Goal: Check status: Check status

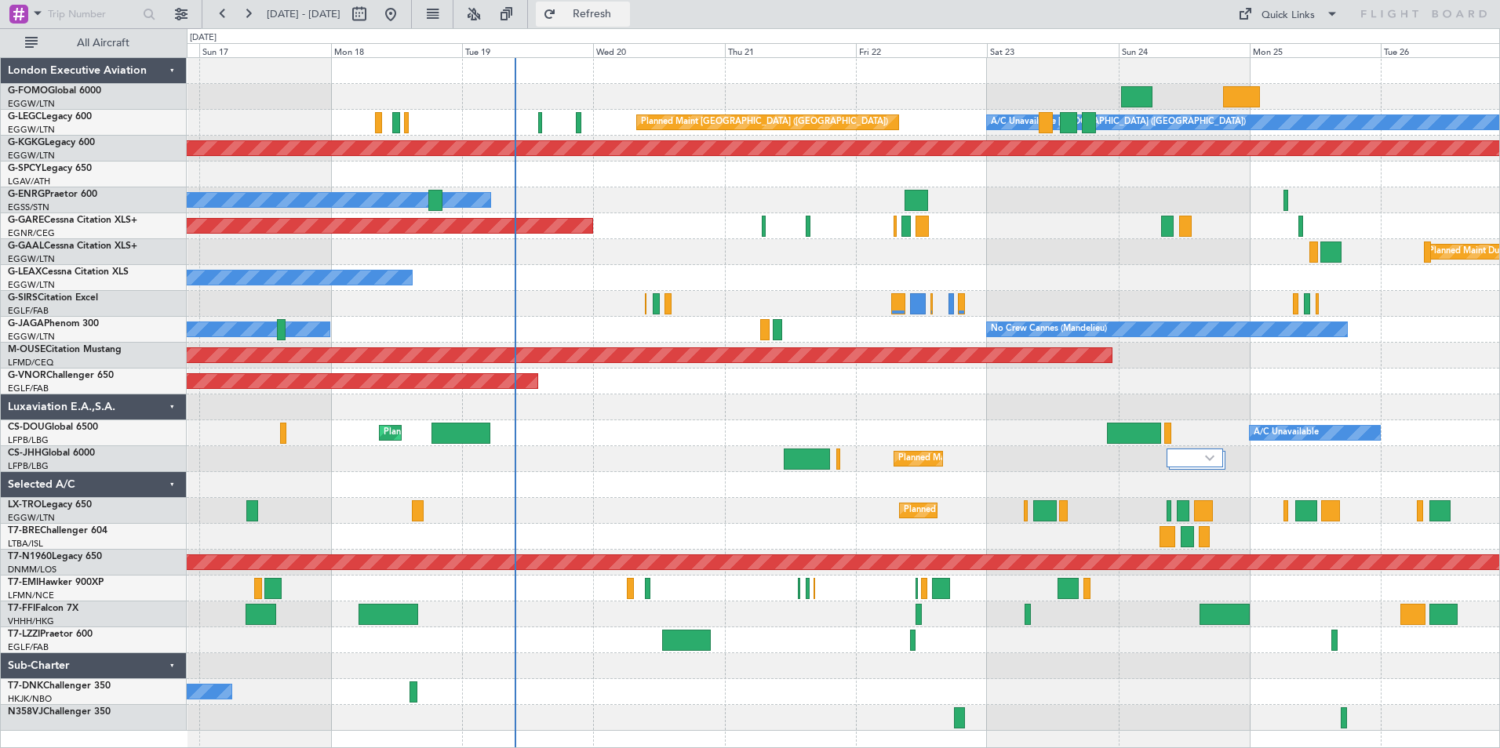
click at [625, 15] on span "Refresh" at bounding box center [592, 14] width 66 height 11
click at [598, 11] on button "Refreshing..." at bounding box center [583, 14] width 94 height 25
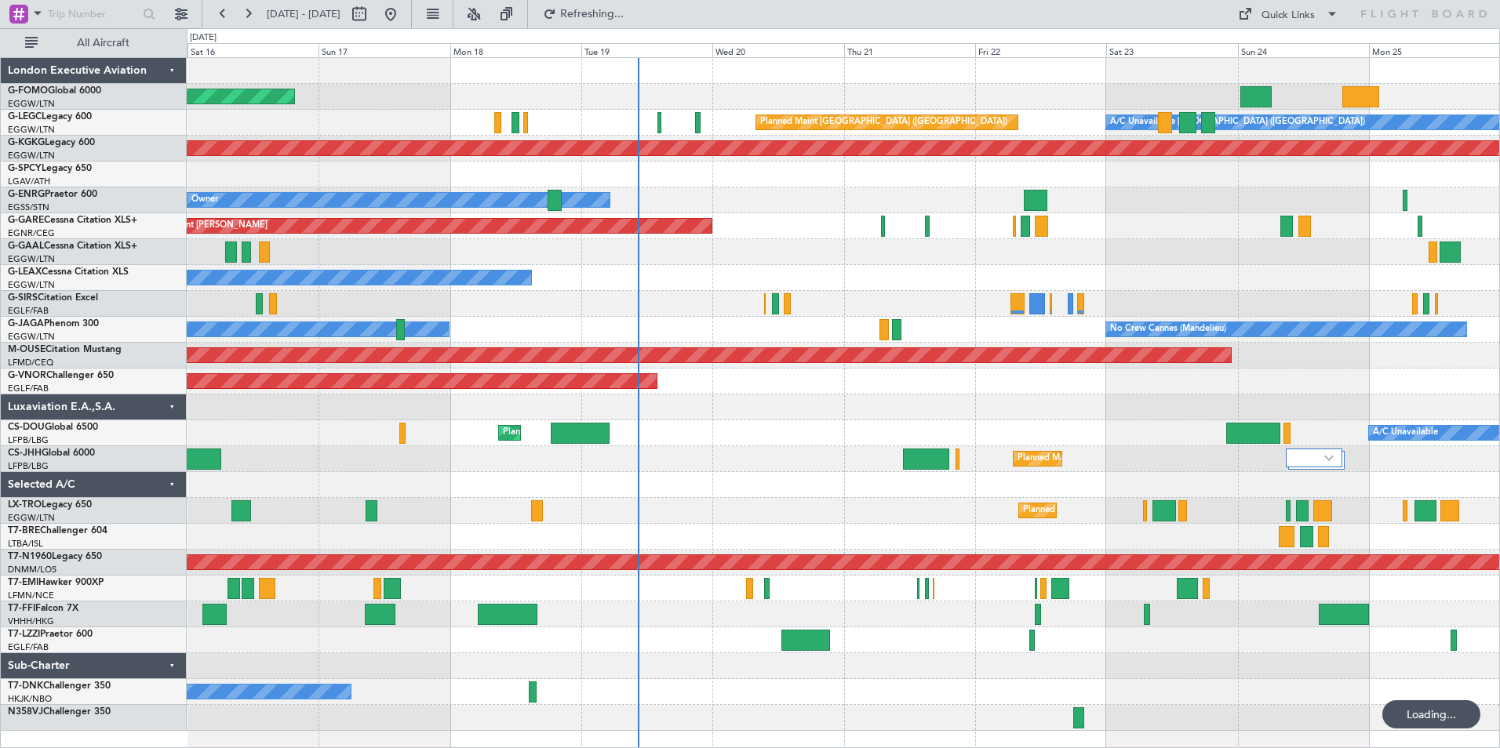
click at [747, 311] on div "Planned Maint Windsor Locks ([PERSON_NAME] Intl) Planned Maint [GEOGRAPHIC_DATA…" at bounding box center [843, 394] width 1313 height 673
click at [486, 23] on button at bounding box center [473, 14] width 25 height 25
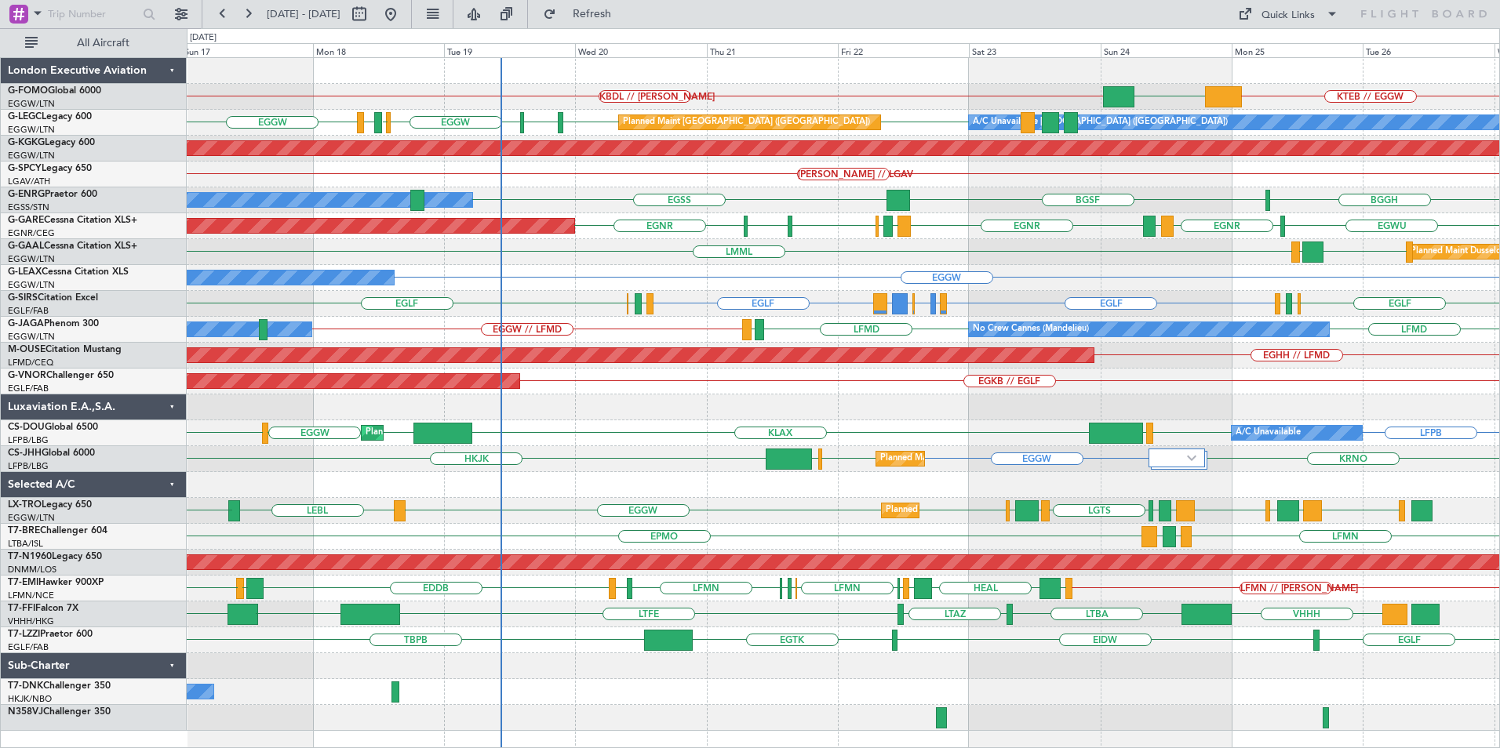
click at [746, 488] on div "KTEB // EGGW EGGW KBDL // [PERSON_NAME] Planned Maint Windsor Locks ([PERSON_NA…" at bounding box center [843, 394] width 1313 height 673
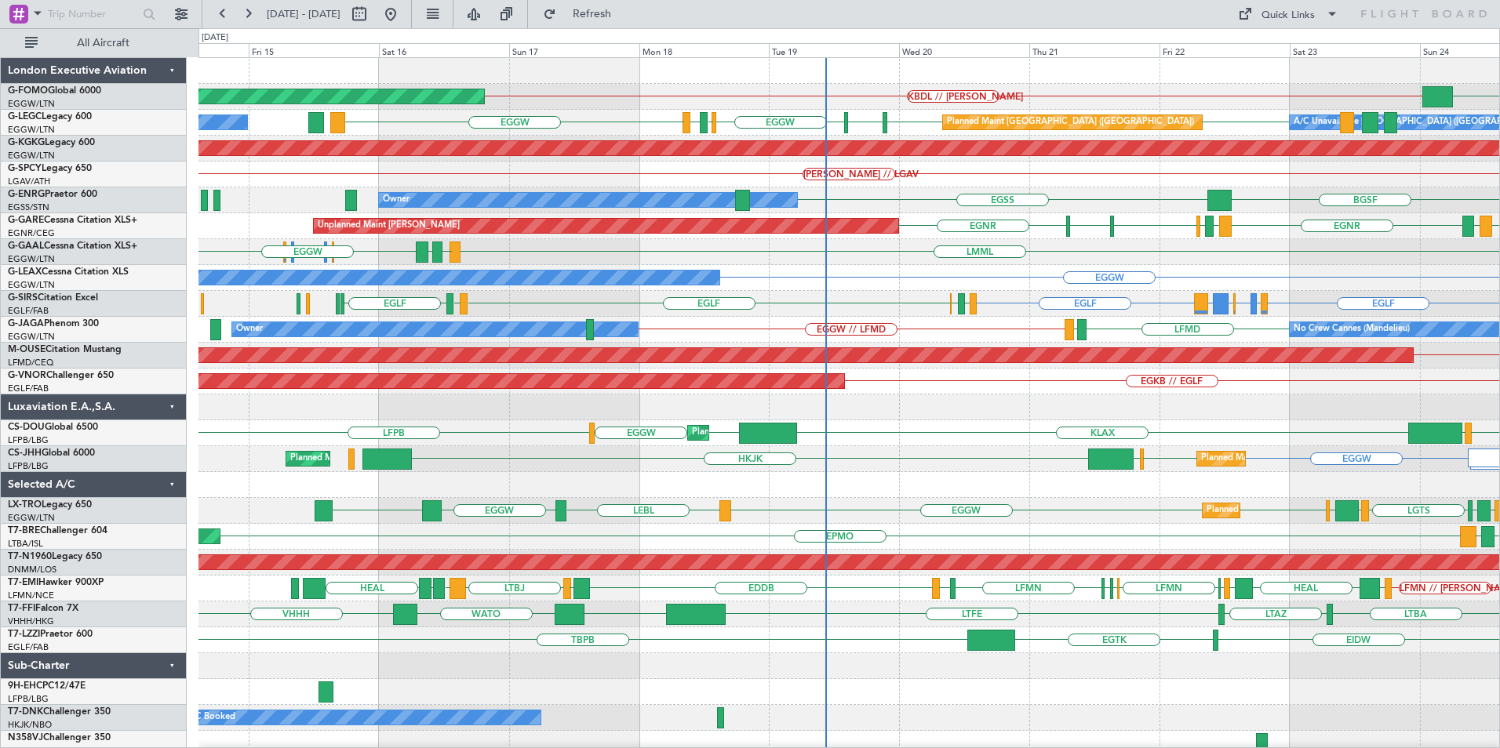
click at [843, 463] on div "Planned Maint [GEOGRAPHIC_DATA] ([GEOGRAPHIC_DATA]) Planned Maint [GEOGRAPHIC_D…" at bounding box center [848, 459] width 1301 height 26
click at [841, 463] on div "Planned Maint Windsor Locks ([PERSON_NAME] Intl) EGGW KBDL // [PERSON_NAME] Pla…" at bounding box center [848, 407] width 1301 height 699
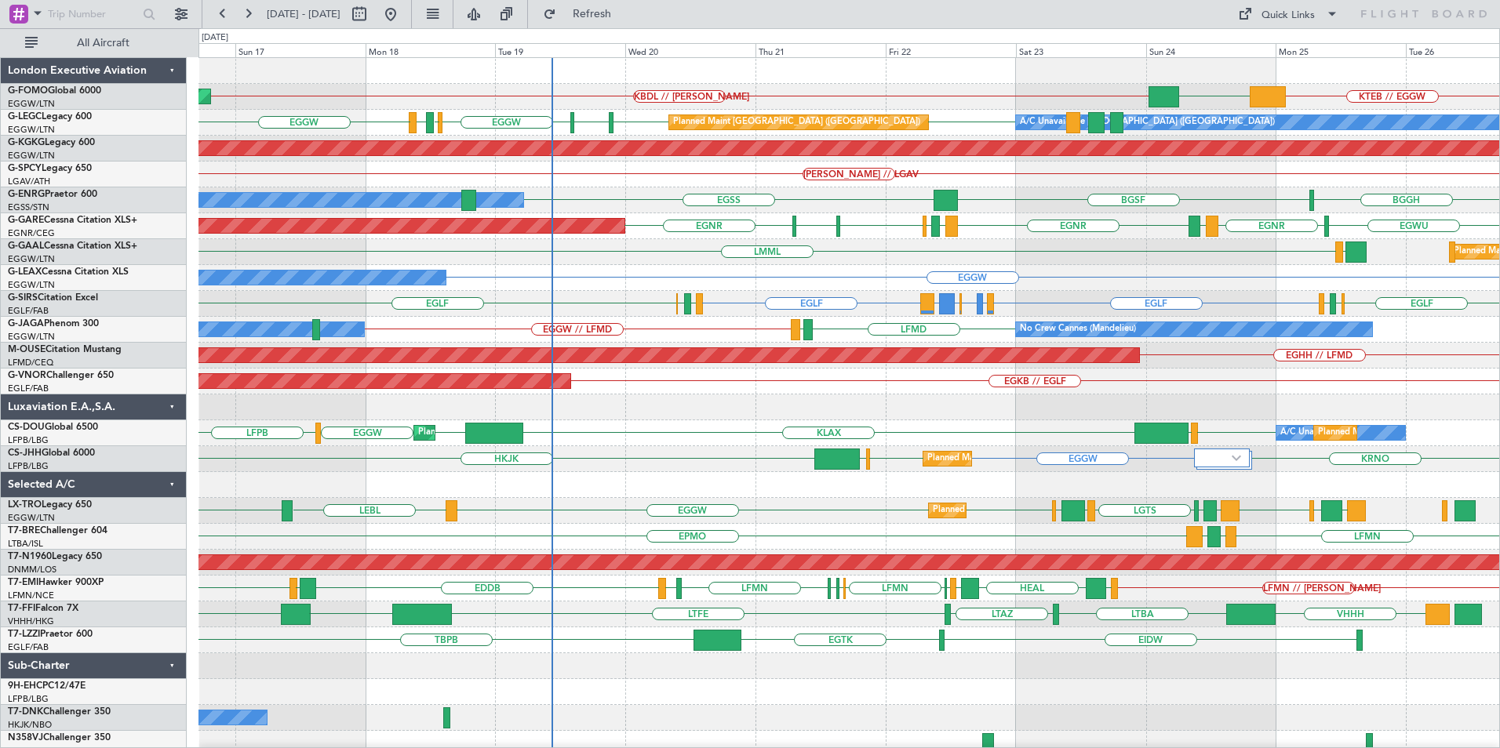
click at [1033, 370] on div "Planned Maint Windsor Locks ([PERSON_NAME] Intl) KTEB // EGGW EGGW KBDL // [PER…" at bounding box center [848, 407] width 1301 height 699
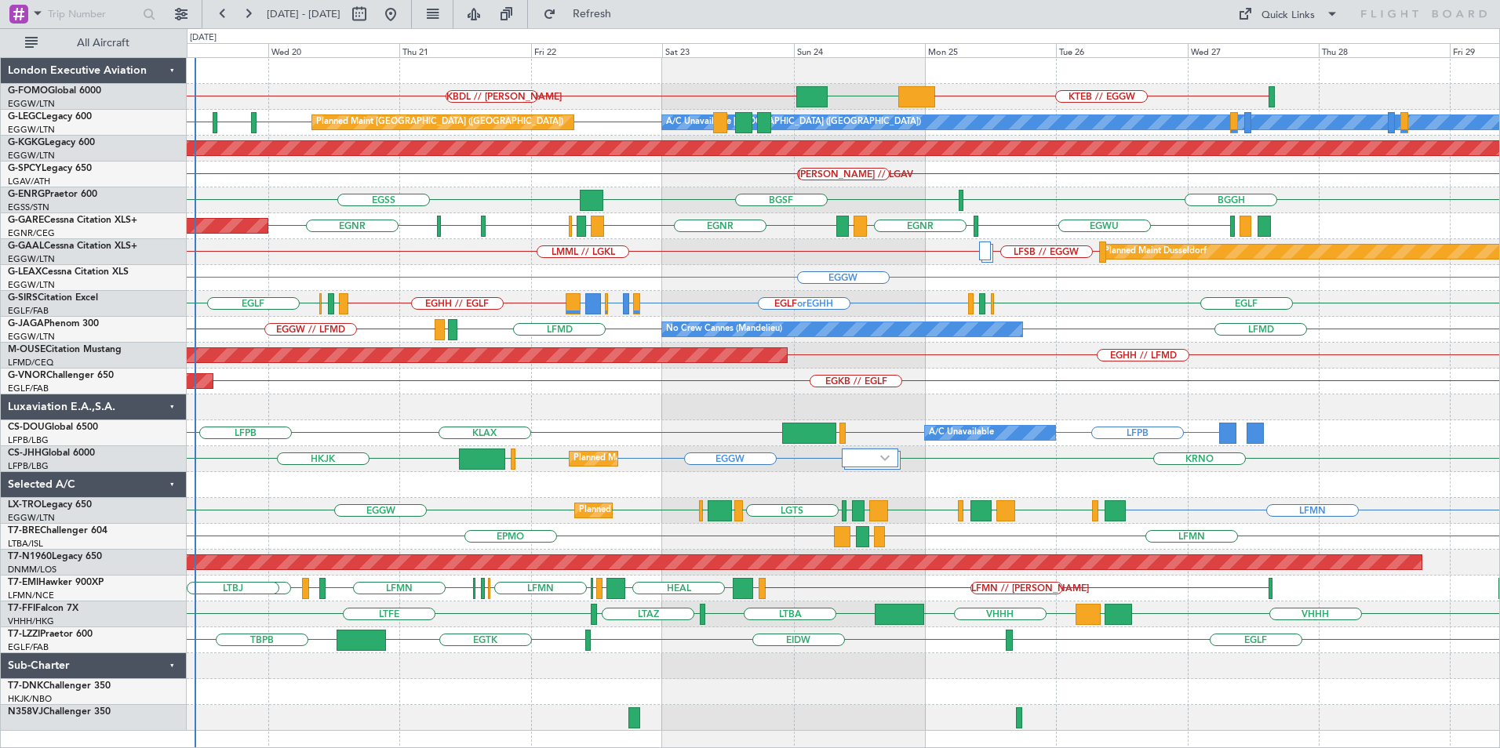
click at [731, 594] on div "KTEB // EGGW EGGW KBDL // [PERSON_NAME] EGGW EGGW EGCC EGGW Planned Maint [GEOG…" at bounding box center [843, 394] width 1313 height 673
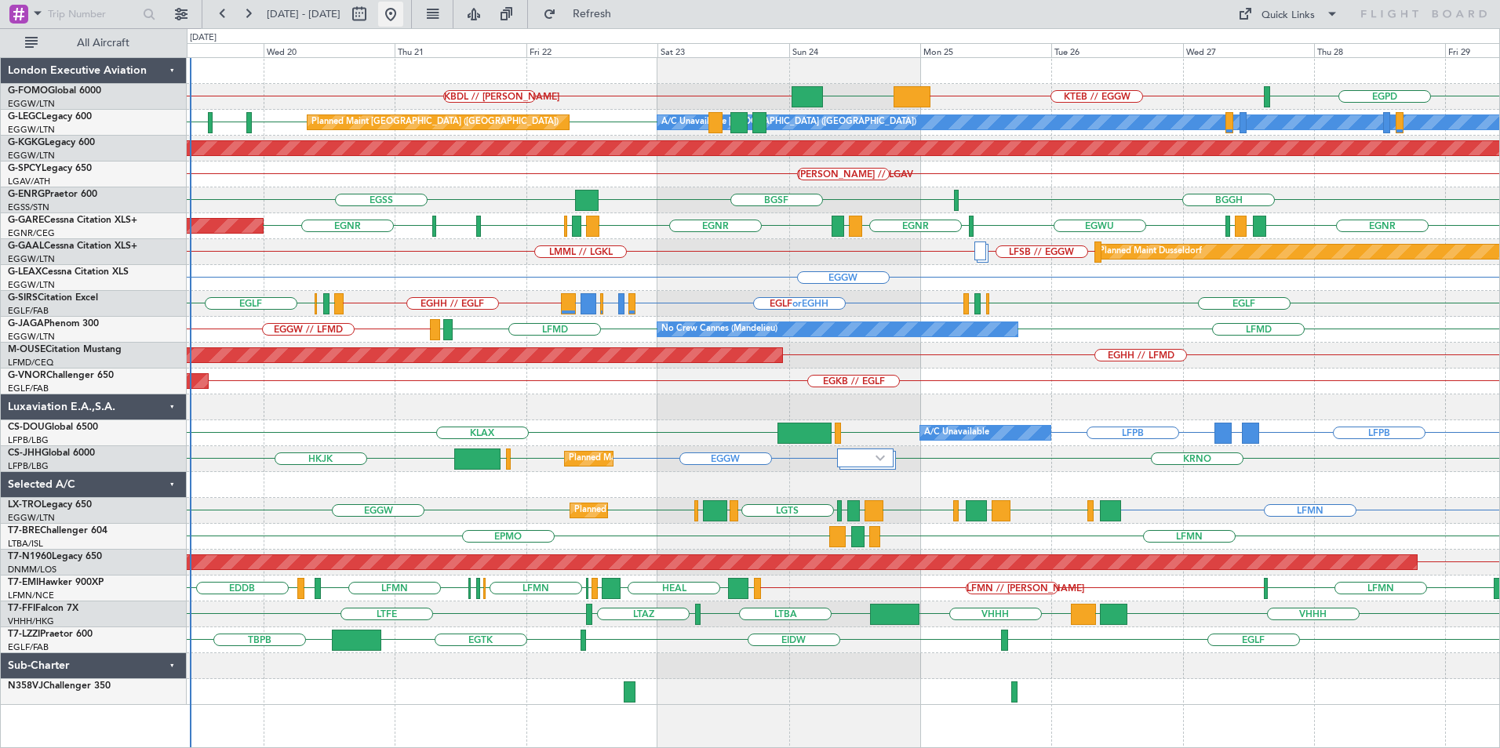
click at [403, 20] on button at bounding box center [390, 14] width 25 height 25
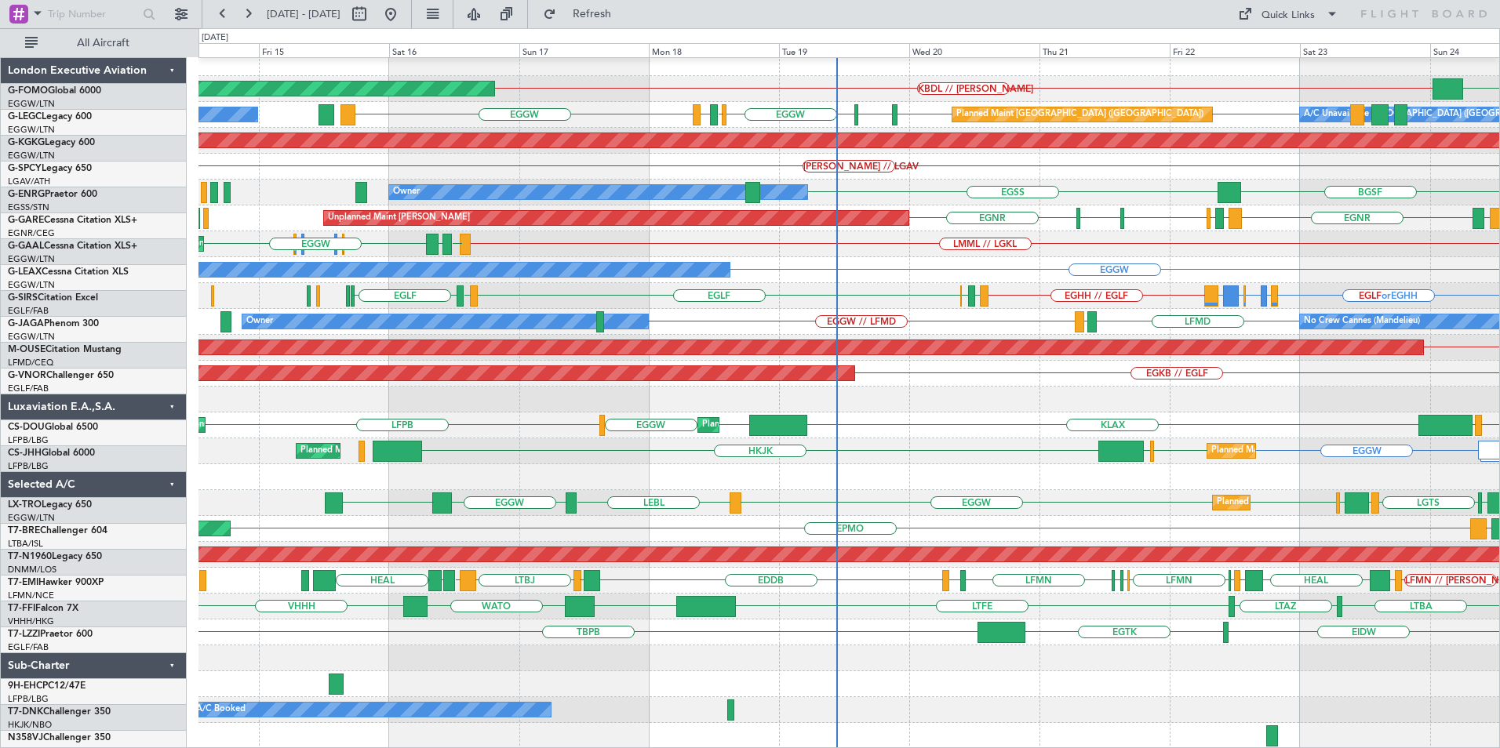
scroll to position [8, 0]
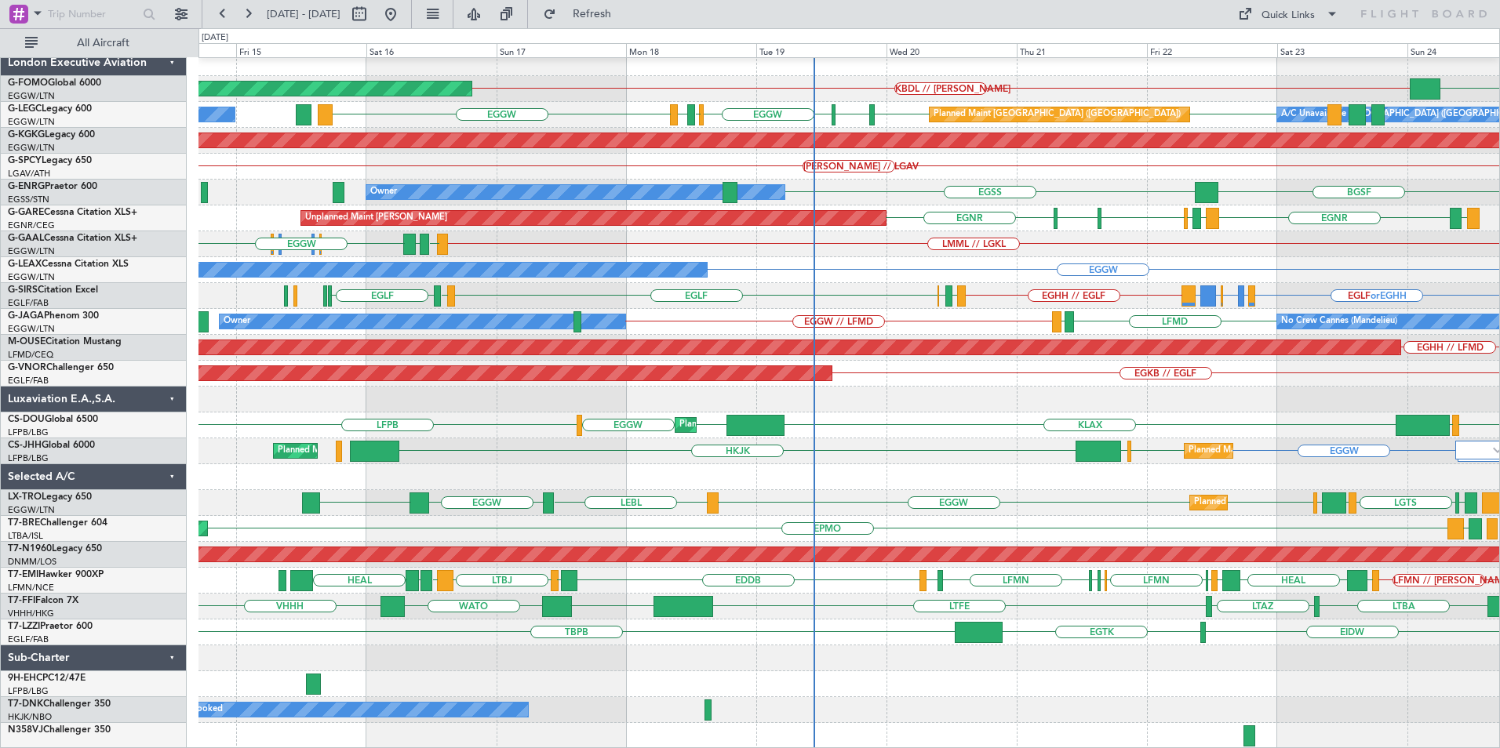
click at [858, 506] on div "EGGW KBDL // [PERSON_NAME] Planned Maint Windsor Locks ([PERSON_NAME] Intl) Pla…" at bounding box center [848, 399] width 1301 height 699
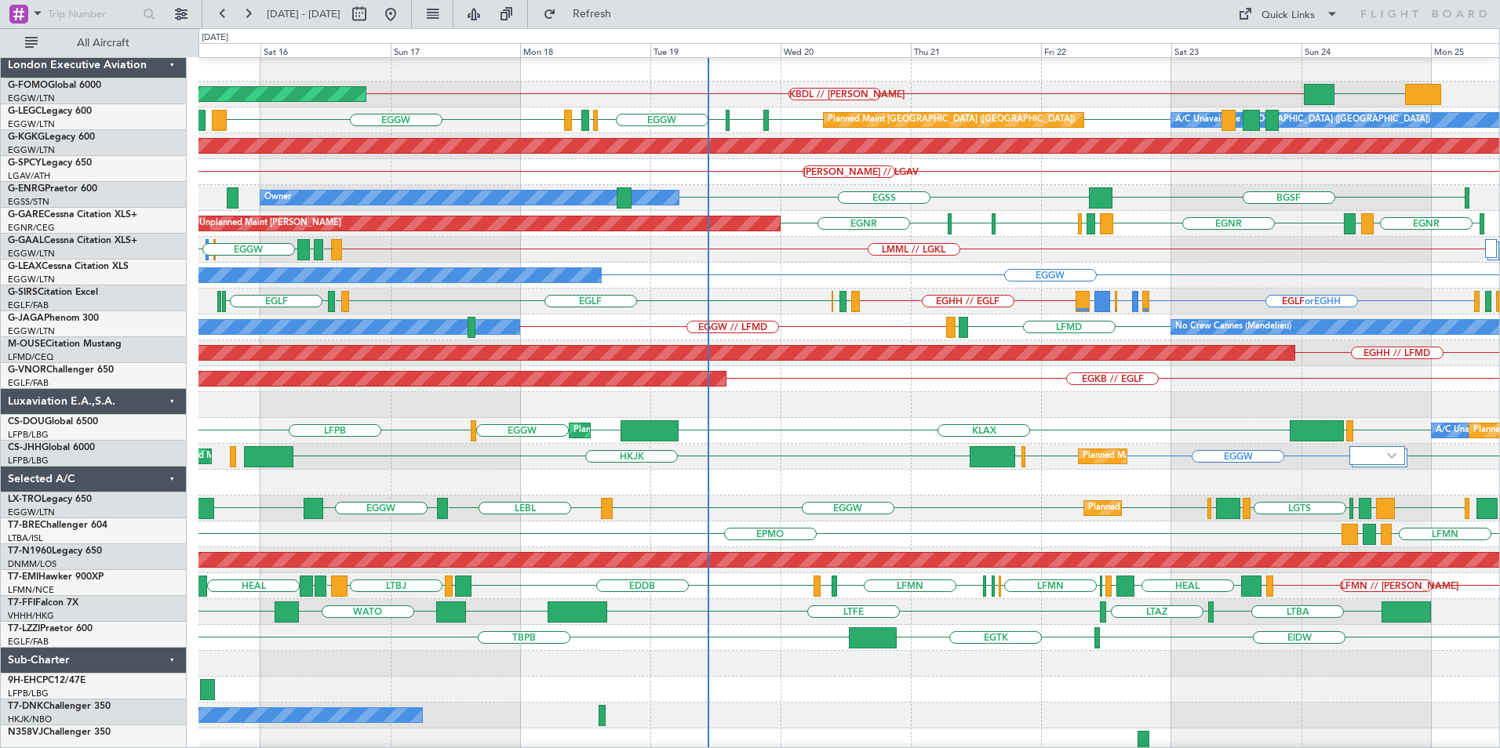
click at [861, 605] on div "WATO VHHH [GEOGRAPHIC_DATA] LTAZ LTFE VHHH" at bounding box center [848, 612] width 1301 height 26
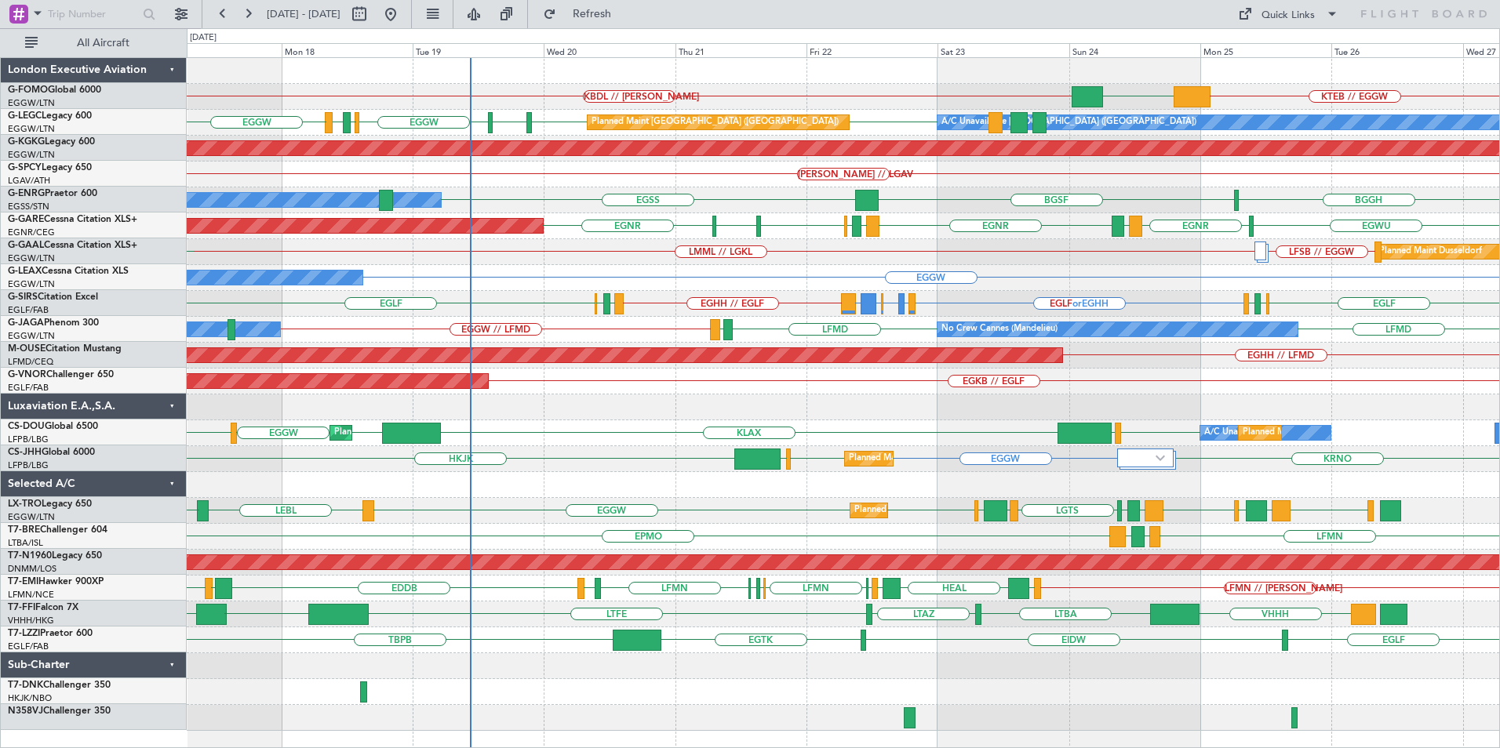
scroll to position [0, 0]
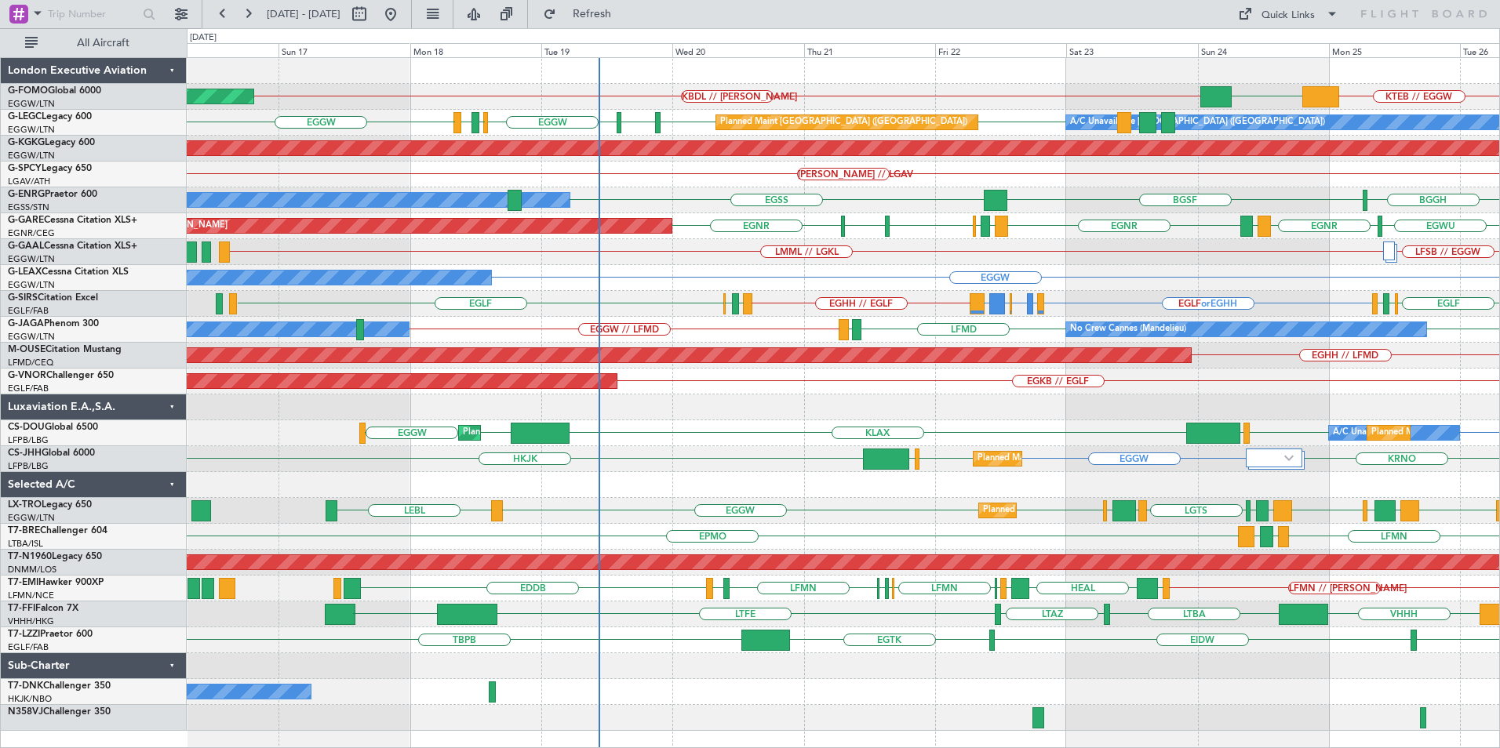
click at [1001, 473] on div "KTEB // EGGW EGGW KBDL // [PERSON_NAME] Planned Maint Windsor Locks ([PERSON_NA…" at bounding box center [843, 394] width 1313 height 673
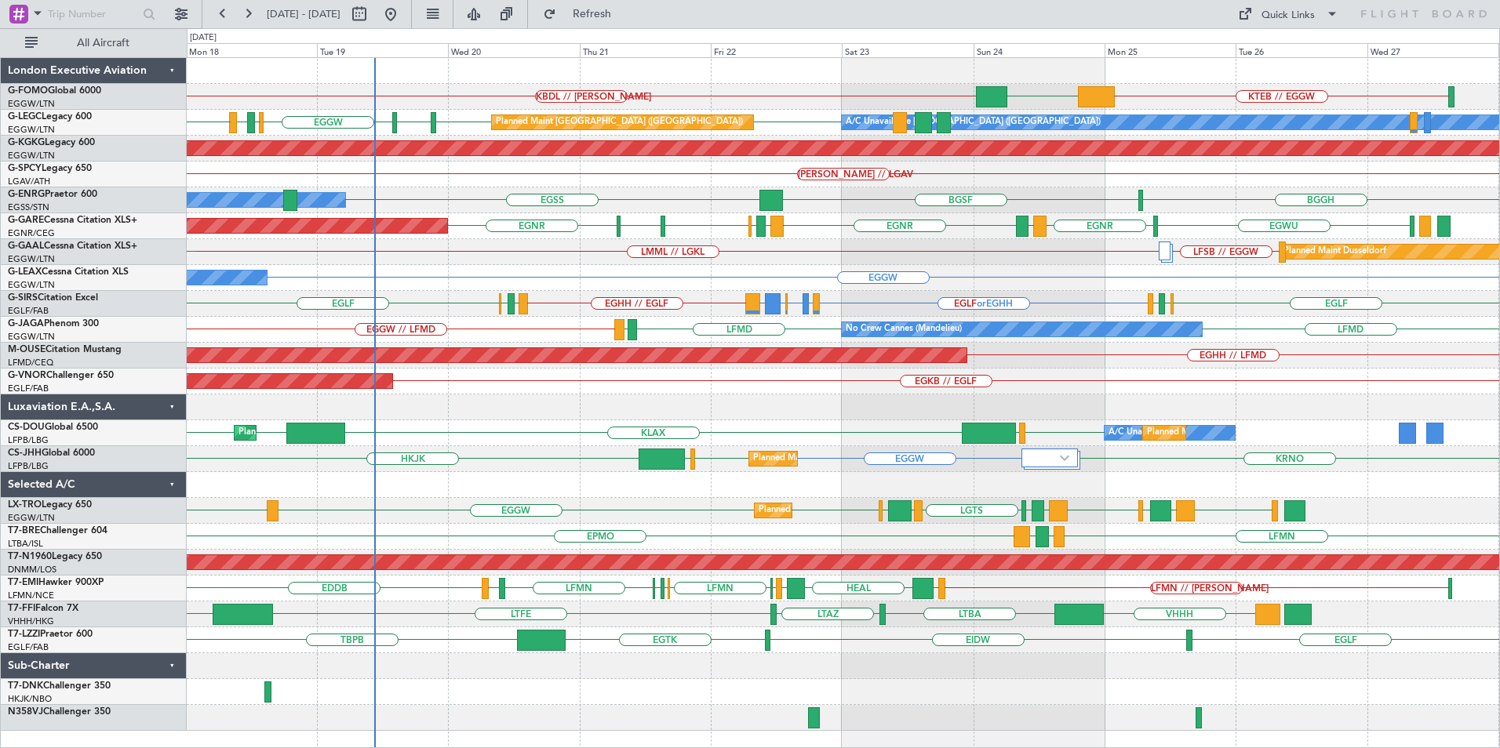
click at [807, 599] on div "KTEB // EGGW EGGW KBDL // [PERSON_NAME] Planned Maint Windsor Locks ([PERSON_NA…" at bounding box center [843, 394] width 1313 height 673
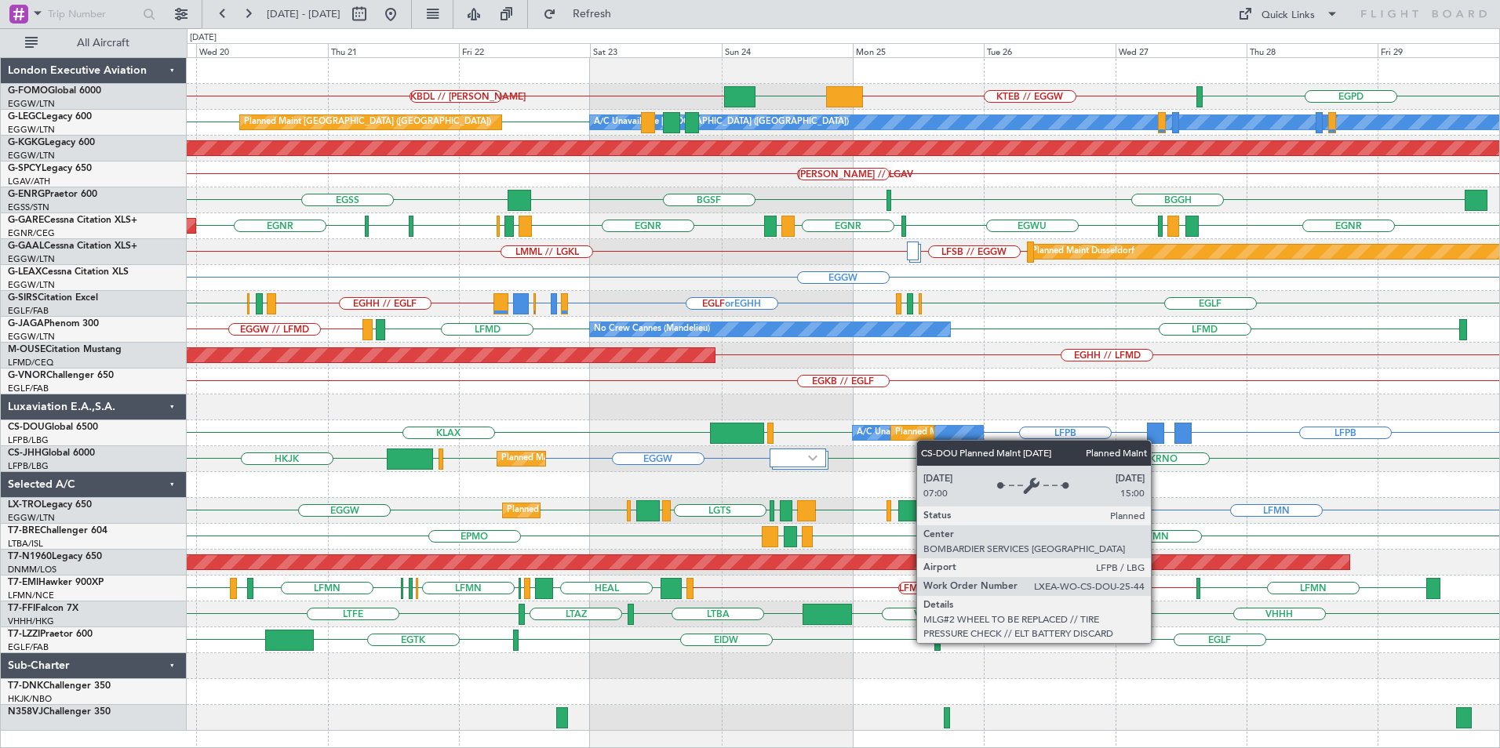
click at [917, 432] on div "KTEB // EGGW EGGW KBDL // [PERSON_NAME] EGPD Planned Maint [GEOGRAPHIC_DATA] ([…" at bounding box center [843, 394] width 1313 height 673
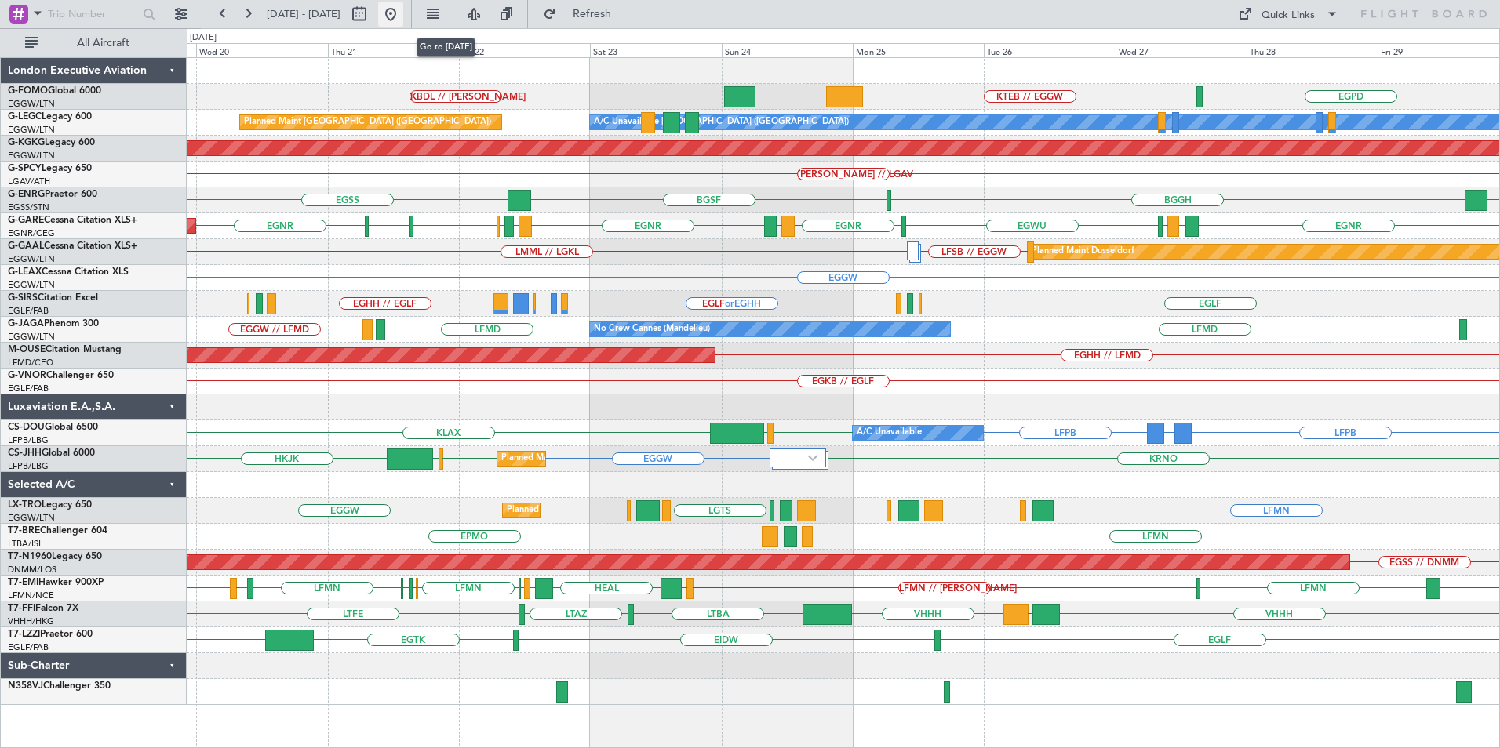
click at [403, 14] on button at bounding box center [390, 14] width 25 height 25
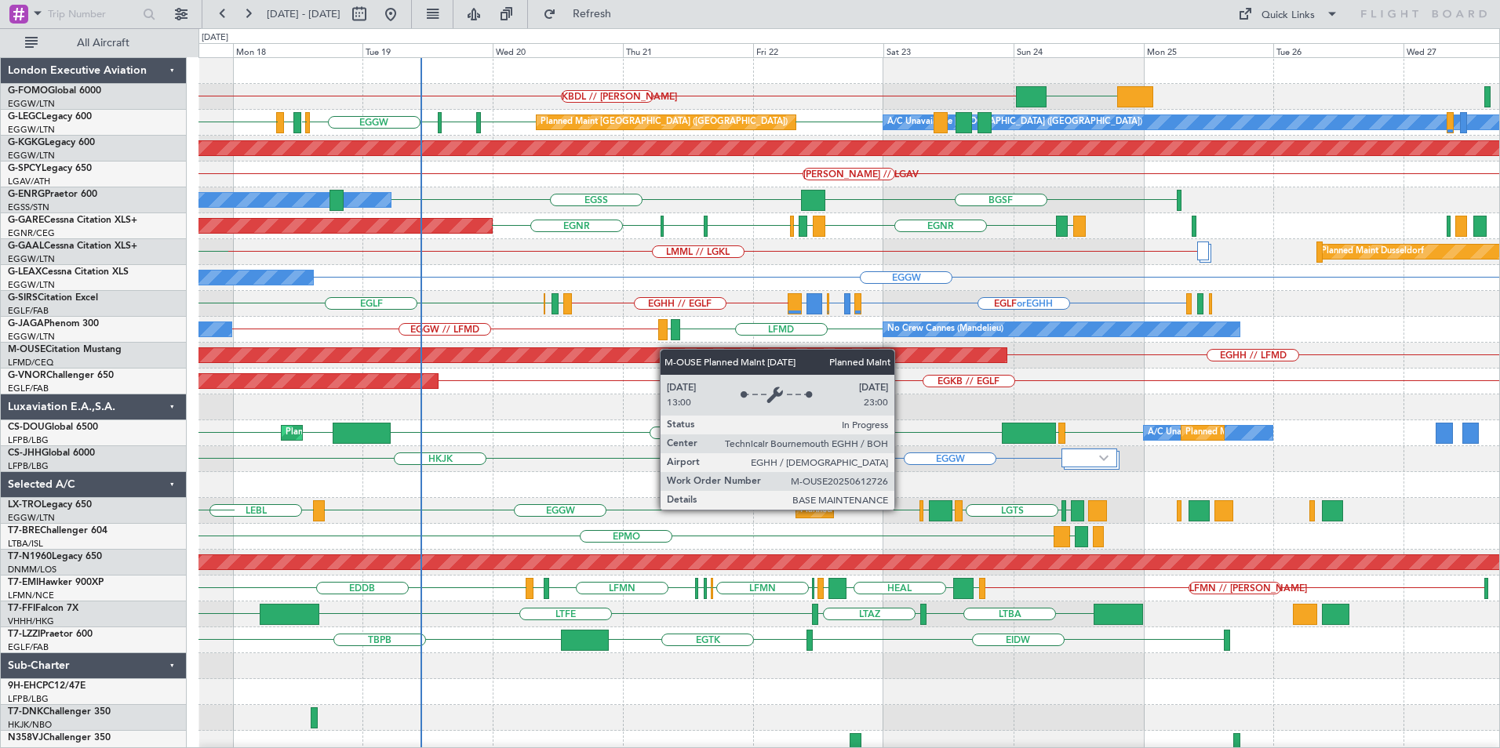
click at [545, 354] on div "KBDL // [PERSON_NAME] EGGW Planned Maint Windsor Locks ([PERSON_NAME] Intl) Pla…" at bounding box center [848, 407] width 1301 height 699
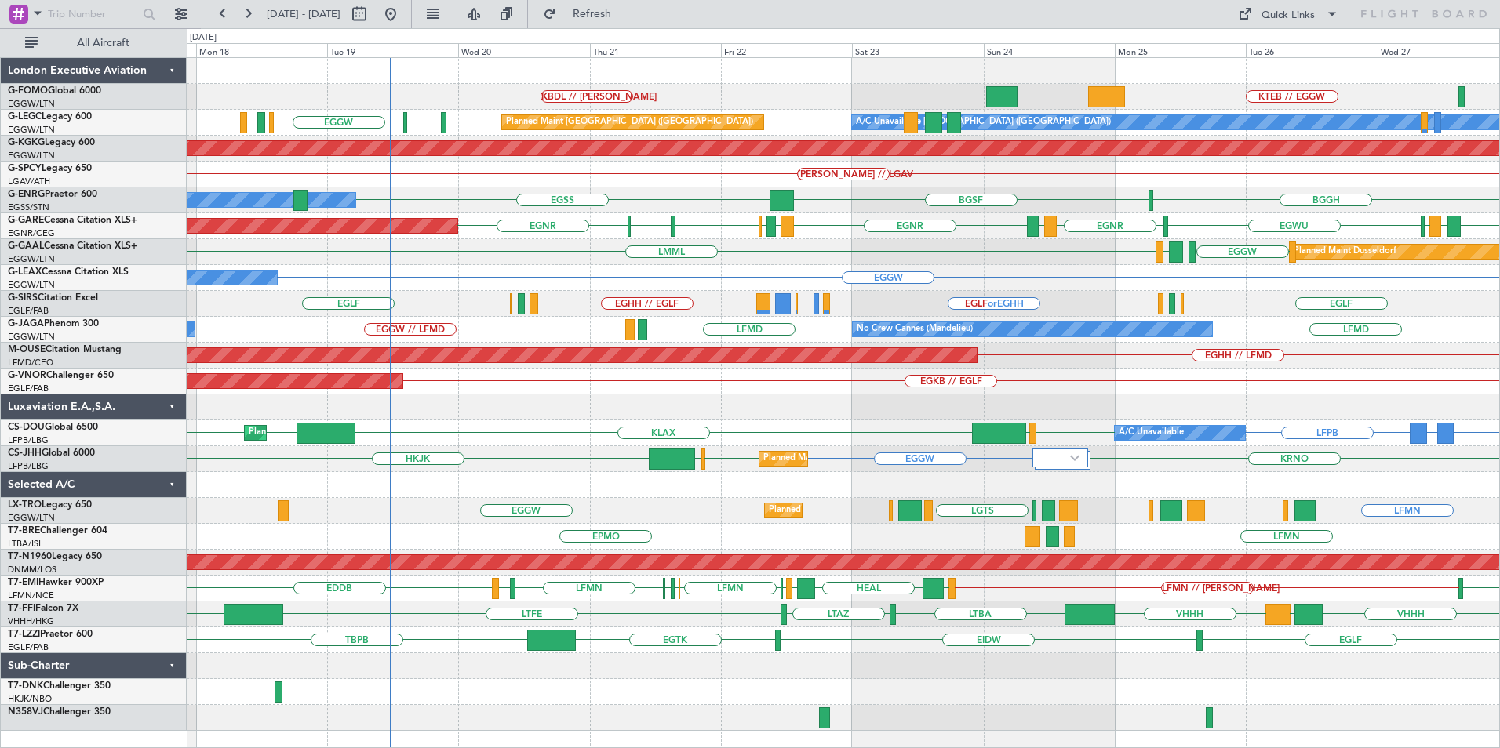
click at [793, 559] on div "EGPD KTEB // EGGW KBDL // [PERSON_NAME] EGGW Planned Maint Windsor Locks ([PERS…" at bounding box center [843, 394] width 1313 height 673
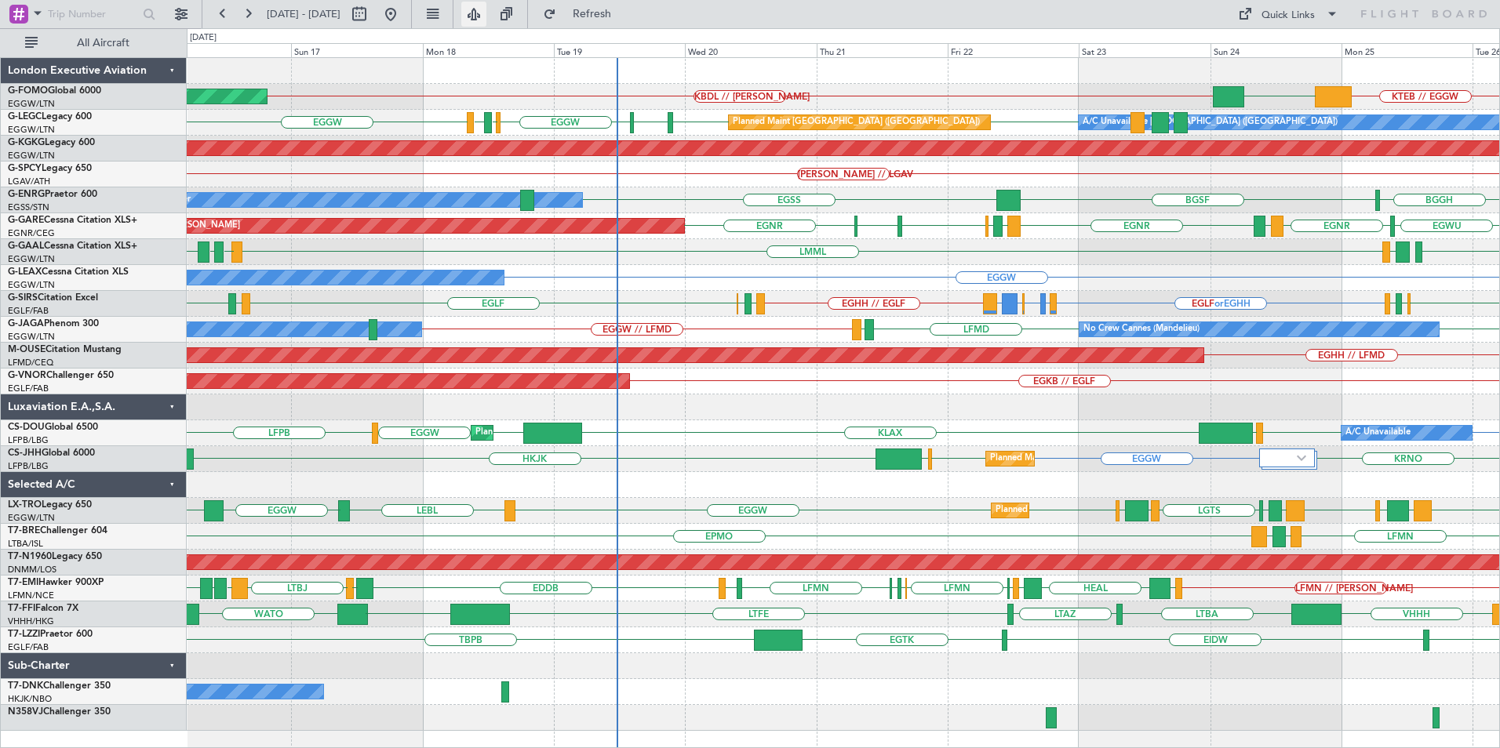
click at [486, 24] on button at bounding box center [473, 14] width 25 height 25
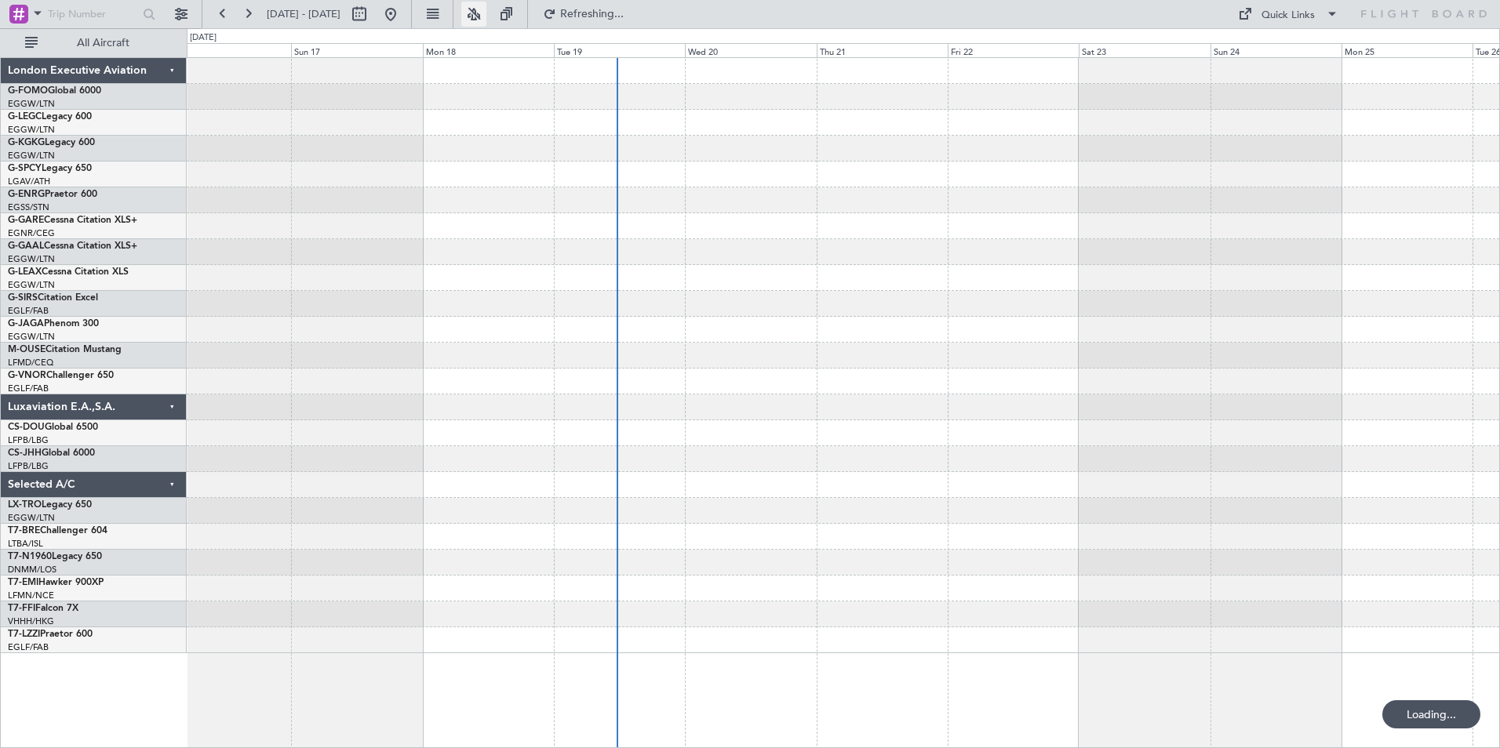
click at [486, 12] on button at bounding box center [473, 14] width 25 height 25
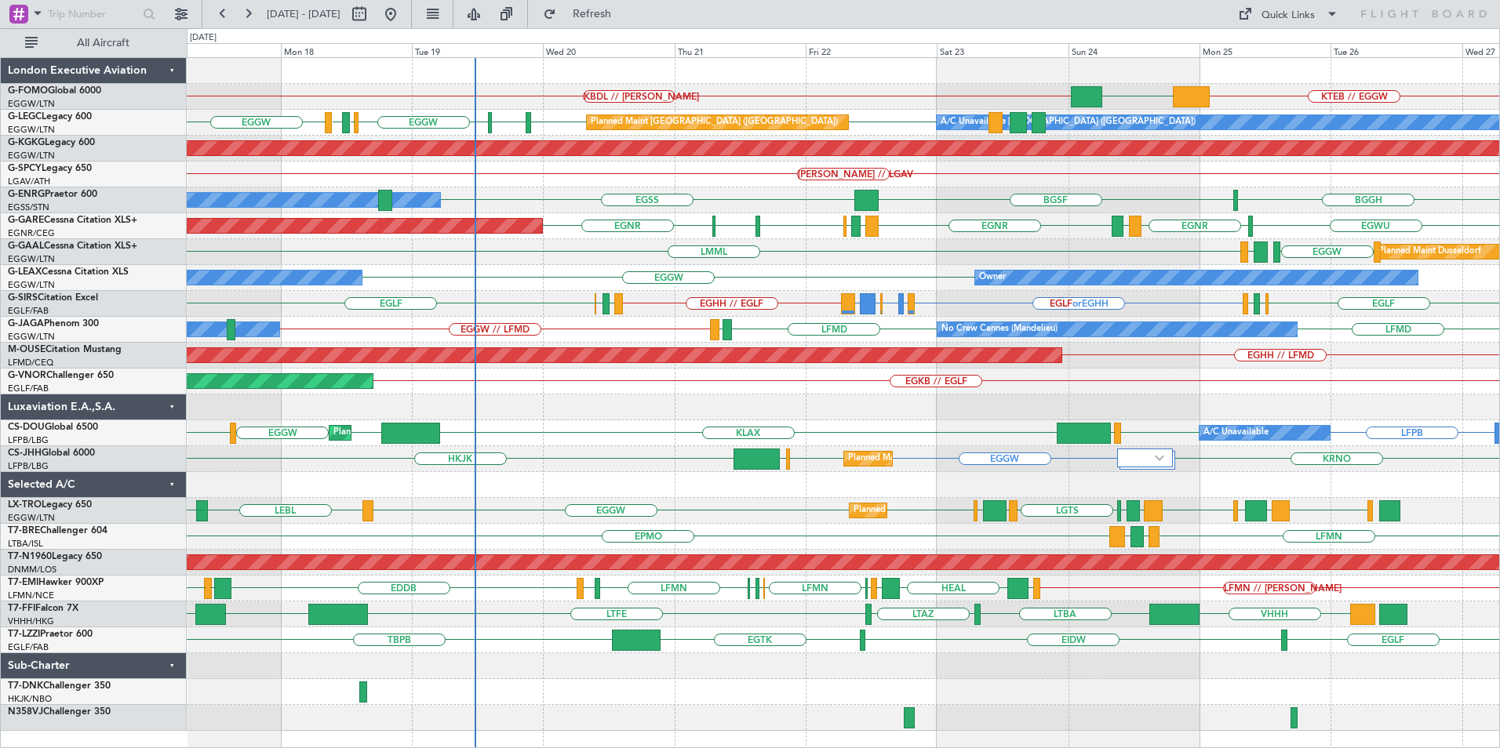
click at [839, 407] on div "KTEB // EGGW KBDL // [PERSON_NAME] EGGW Planned Maint Windsor Locks ([PERSON_NA…" at bounding box center [843, 394] width 1313 height 673
drag, startPoint x: 688, startPoint y: 22, endPoint x: 678, endPoint y: 30, distance: 12.9
click at [678, 33] on fb-flight-board "[DATE] - [DATE] Refresh Quick Links All Aircraft KTEB // EGGW EGGW KBDL // [PER…" at bounding box center [750, 380] width 1500 height 737
click at [486, 15] on button at bounding box center [473, 14] width 25 height 25
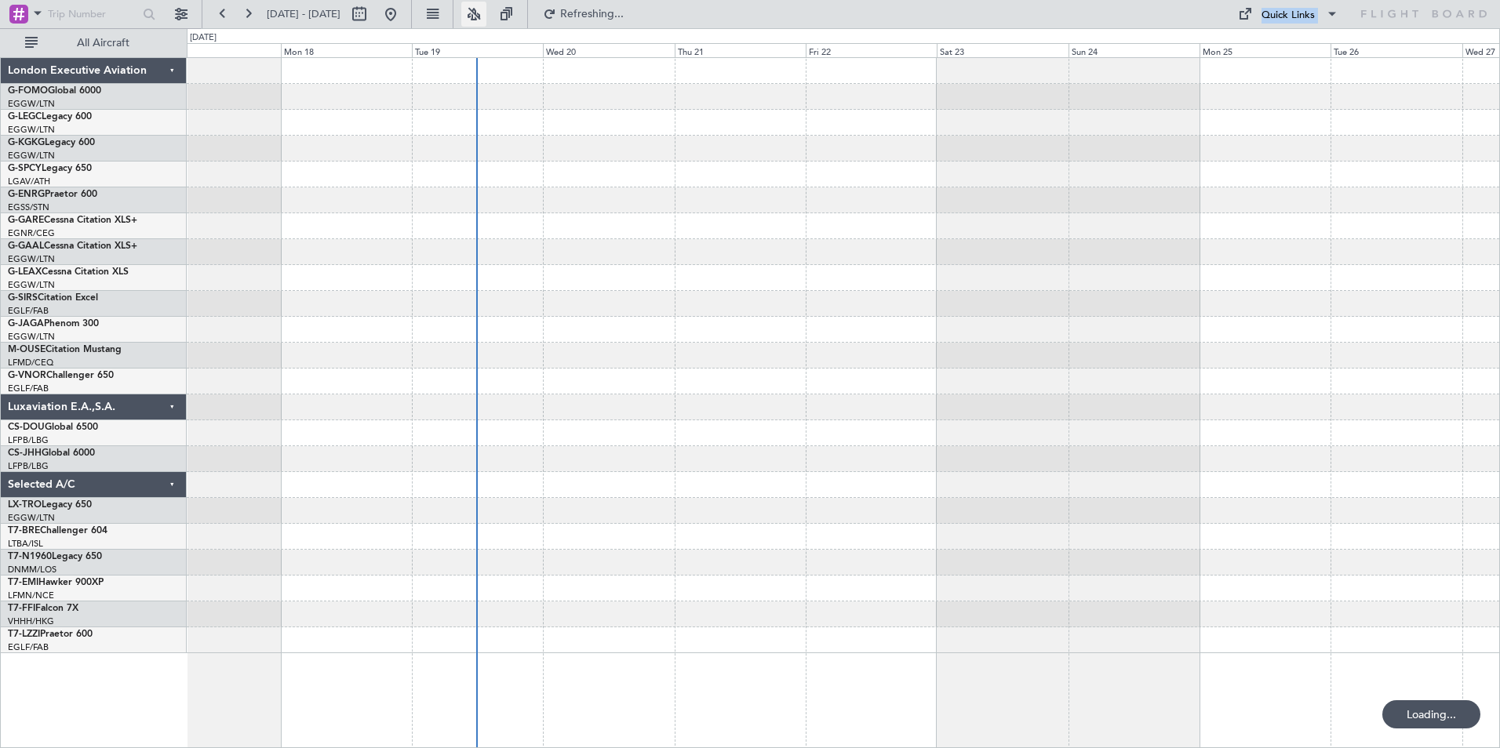
click at [486, 14] on button at bounding box center [473, 14] width 25 height 25
